Goal: Task Accomplishment & Management: Complete application form

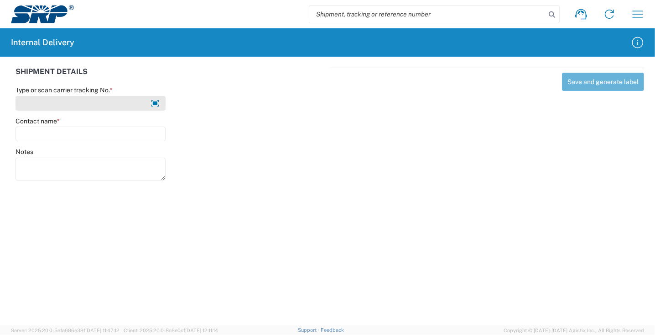
drag, startPoint x: 0, startPoint y: 0, endPoint x: 29, endPoint y: 104, distance: 108.1
click at [28, 104] on input "Type or scan carrier tracking No. *" at bounding box center [91, 103] width 150 height 15
type input "y"
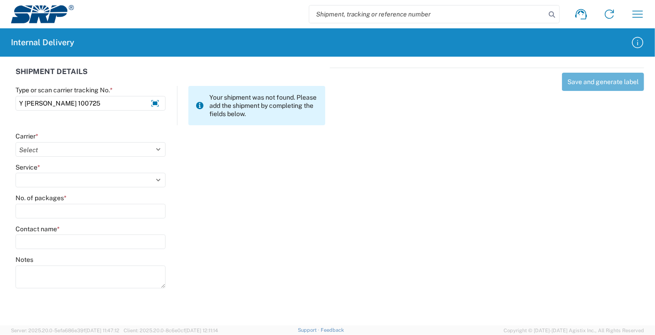
type input "Y [PERSON_NAME] 100725"
click at [57, 160] on agx-form-control-wrapper-v2 "Carrier * Select Amazon Logistics ATI Trucking BC Dimerco Logistics Empire Sout…" at bounding box center [91, 147] width 160 height 31
click at [57, 152] on select "Select Amazon Logistics ATI Trucking BC Dimerco Logistics Empire Southwest FedE…" at bounding box center [91, 149] width 150 height 15
select select "18713"
click at [16, 142] on select "Select Amazon Logistics ATI Trucking BC Dimerco Logistics Empire Southwest FedE…" at bounding box center [91, 149] width 150 height 15
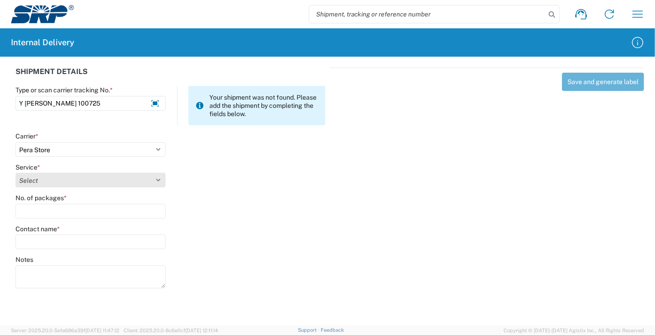
click at [47, 180] on select "Select Ground Inter-Office" at bounding box center [91, 180] width 150 height 15
select select "35763"
click at [16, 173] on select "Select Ground Inter-Office" at bounding box center [91, 180] width 150 height 15
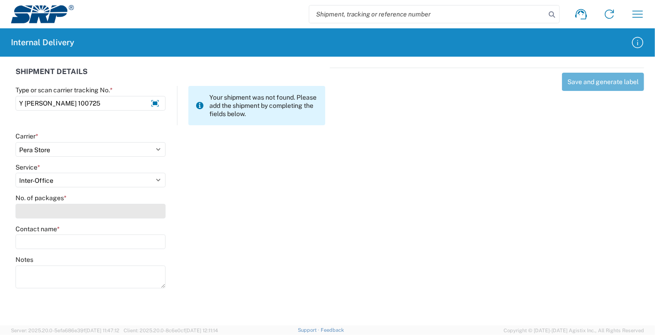
click at [52, 210] on input "No. of packages *" at bounding box center [91, 211] width 150 height 15
type input "1"
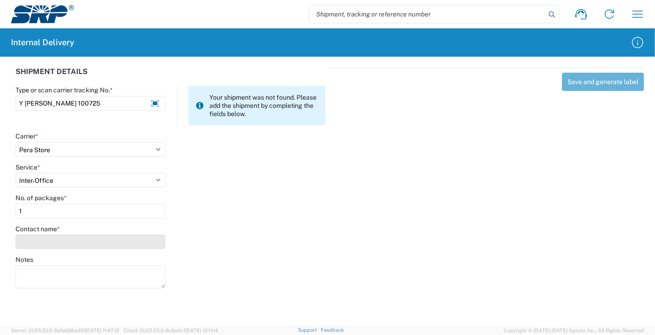
click at [38, 234] on div "Contact name *" at bounding box center [91, 237] width 150 height 25
click at [39, 240] on input "Contact name *" at bounding box center [91, 241] width 150 height 15
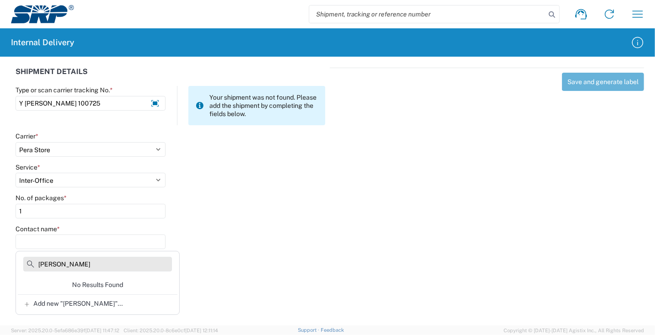
click at [78, 264] on input "[PERSON_NAME]" at bounding box center [97, 264] width 149 height 15
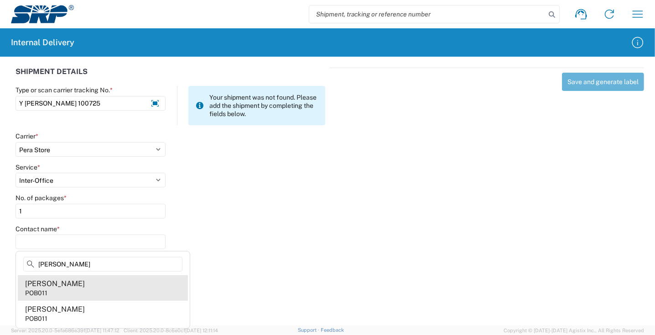
type input "[PERSON_NAME]"
click at [73, 292] on agx-address-suggestion-item "[PERSON_NAME] POB011" at bounding box center [103, 288] width 170 height 26
type input "[PERSON_NAME]"
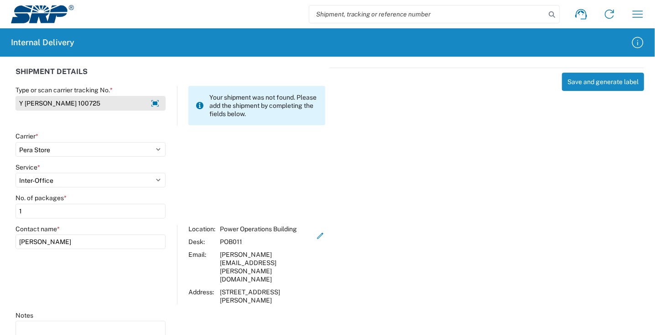
click at [62, 103] on input "Y [PERSON_NAME] 100725" at bounding box center [91, 103] width 150 height 15
type input "Y [PERSON_NAME] 100725"
click at [604, 78] on button "Save and generate label" at bounding box center [603, 82] width 82 height 18
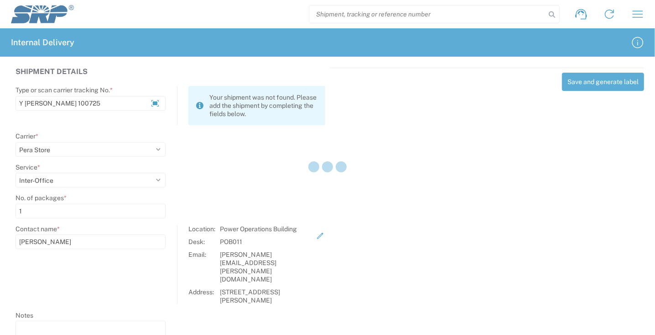
select select
